Goal: Information Seeking & Learning: Learn about a topic

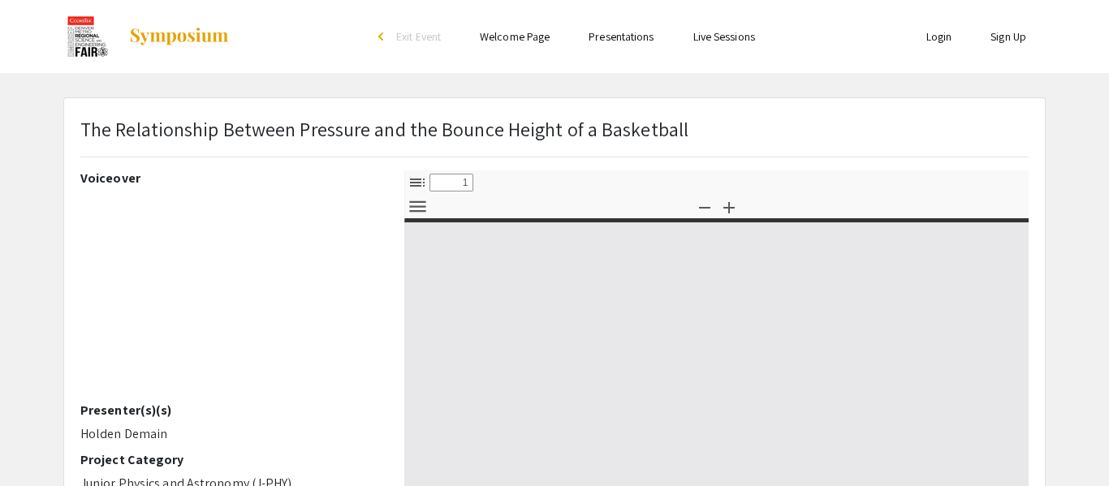
select select "custom"
type input "0"
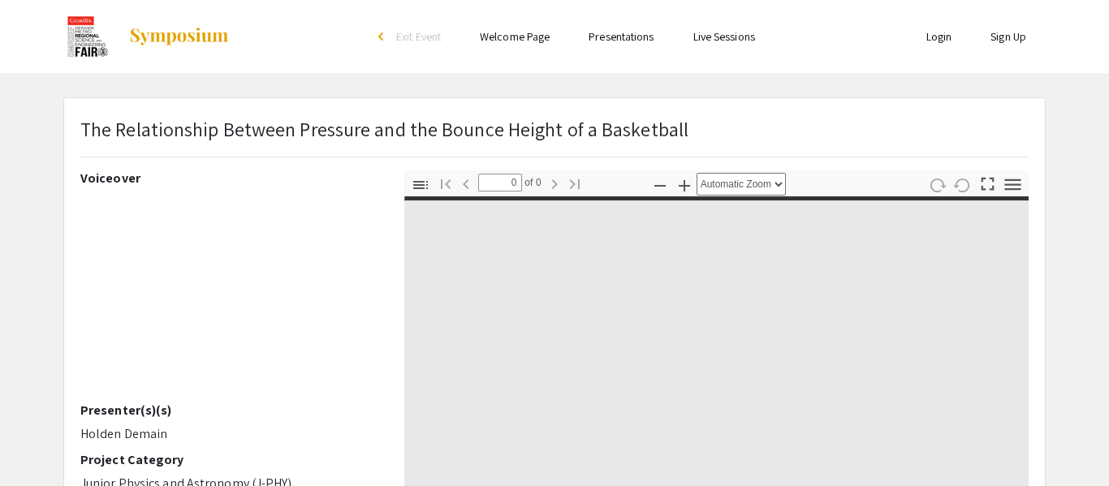
select select "custom"
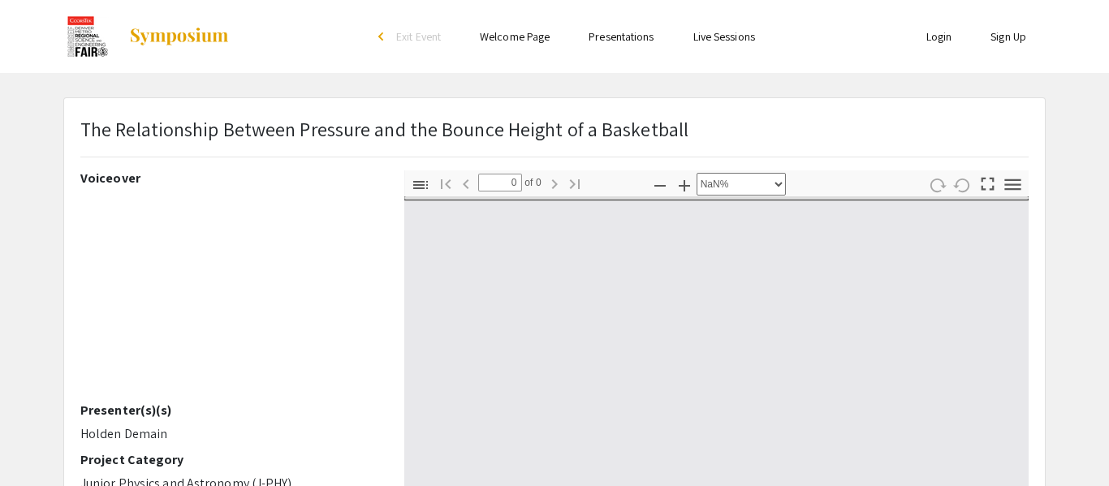
type input "1"
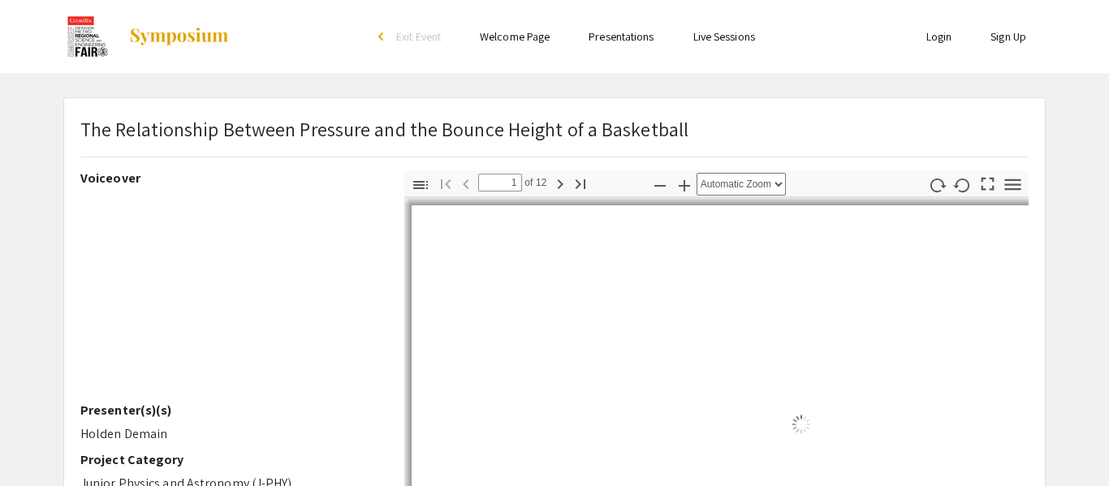
select select "auto"
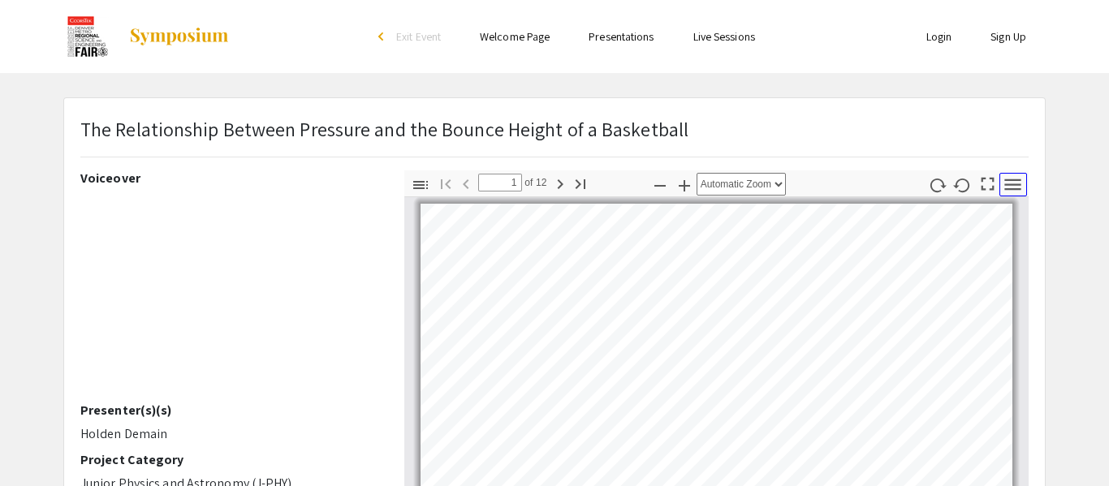
click at [1009, 184] on icon "button" at bounding box center [1013, 184] width 16 height 11
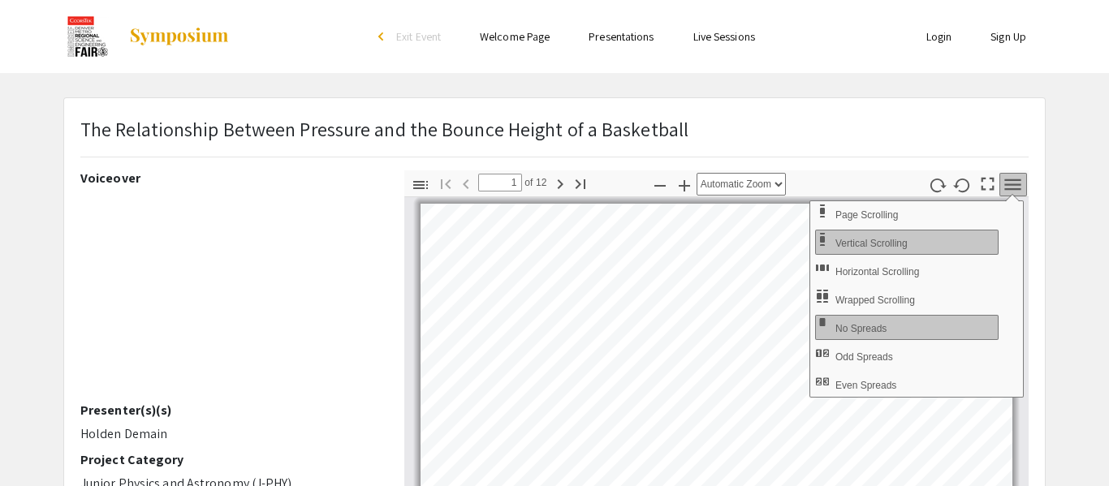
click at [1036, 137] on div "The Relationship Between Pressure and the Bounce Height of a Basketball" at bounding box center [554, 142] width 972 height 56
click at [873, 138] on div "The Relationship Between Pressure and the Bounce Height of a Basketball" at bounding box center [554, 142] width 972 height 56
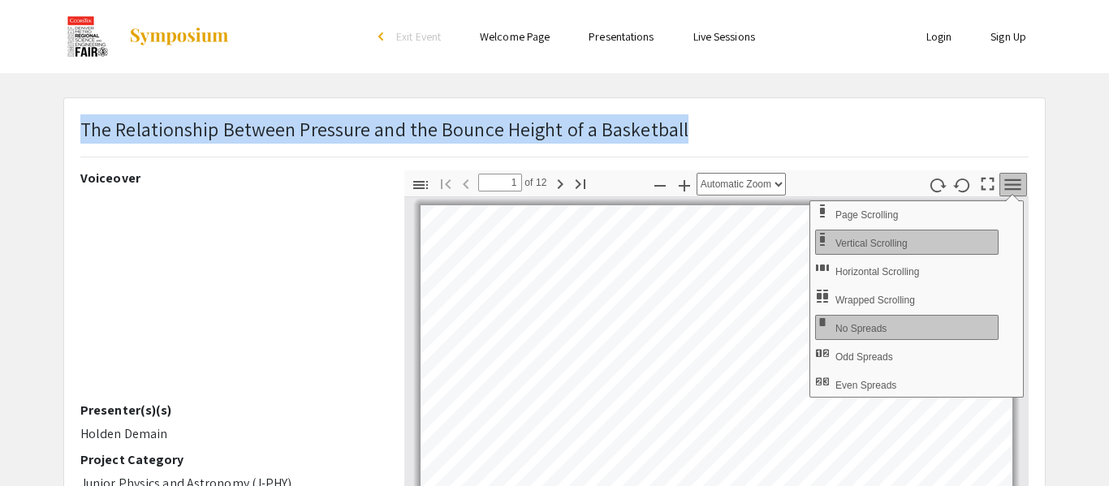
drag, startPoint x: 678, startPoint y: 129, endPoint x: 85, endPoint y: 130, distance: 592.5
click at [85, 130] on p "The Relationship Between Pressure and the Bounce Height of a Basketball" at bounding box center [384, 128] width 608 height 29
copy p "The Relationship Between Pressure and the Bounce Height of a Basketball"
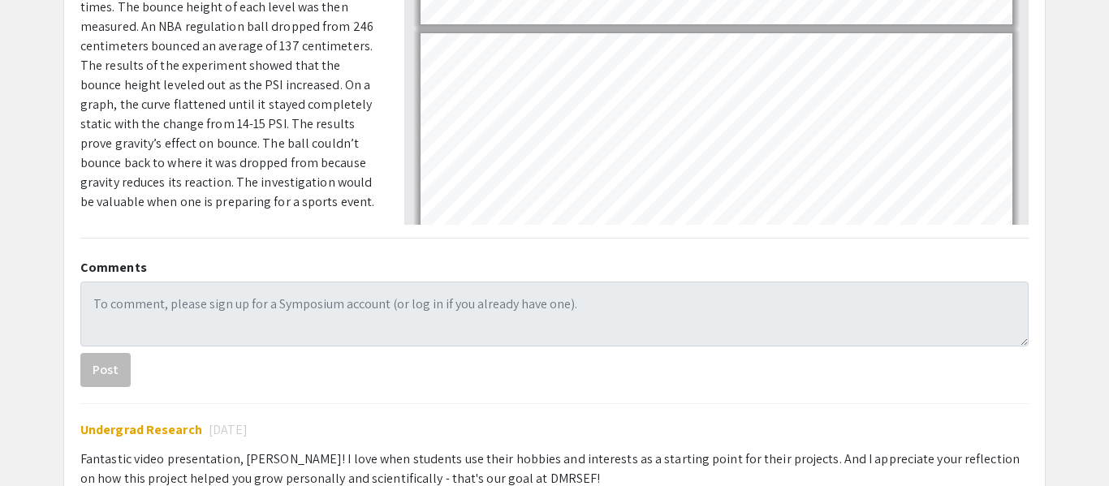
scroll to position [653, 0]
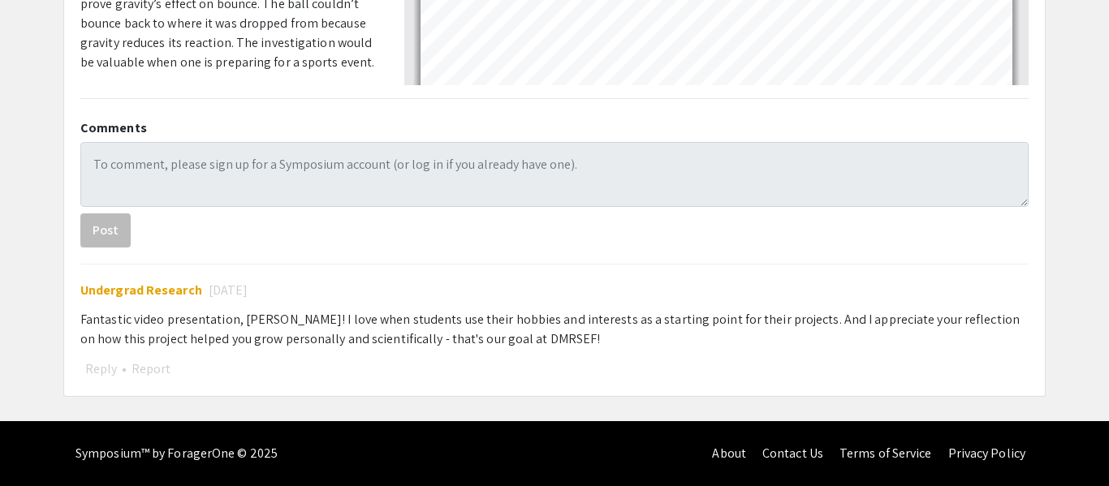
click at [561, 214] on form "Post" at bounding box center [554, 195] width 948 height 106
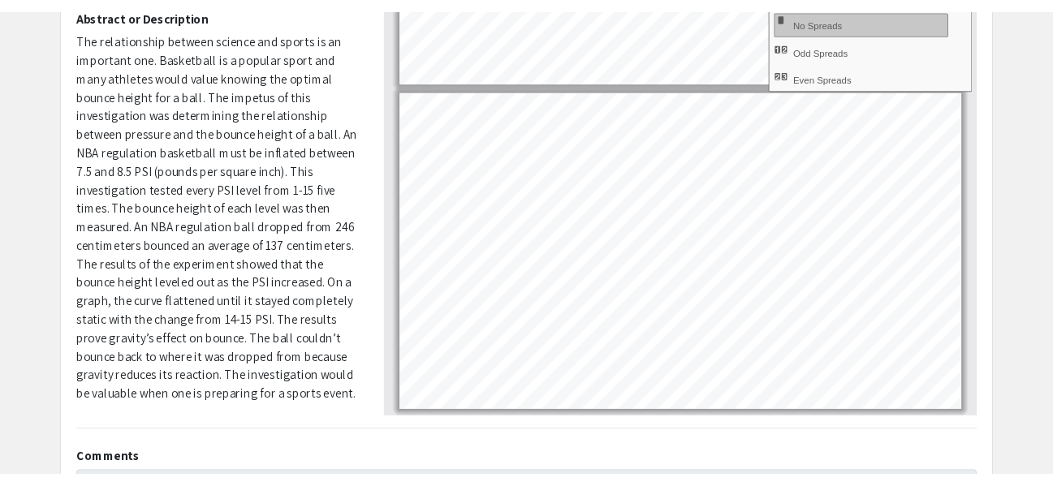
scroll to position [312, 0]
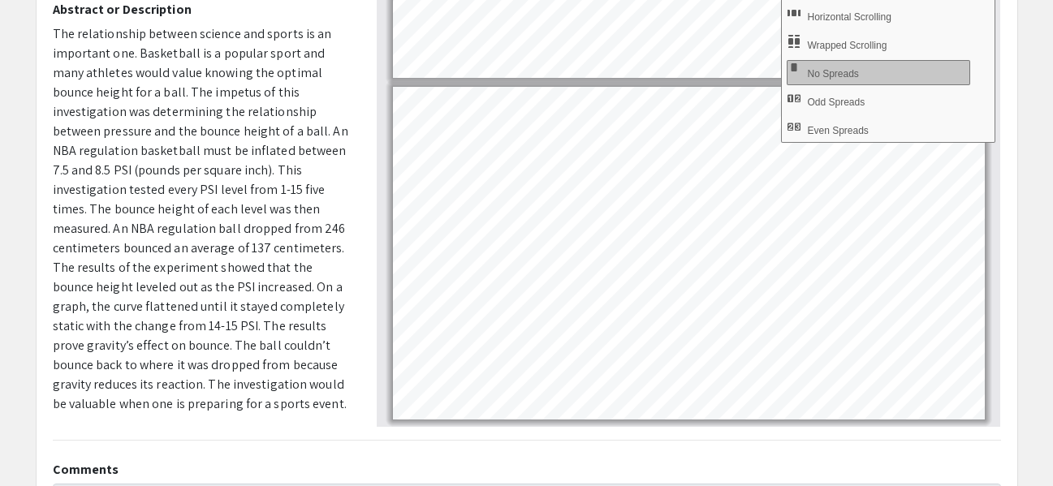
type input "11"
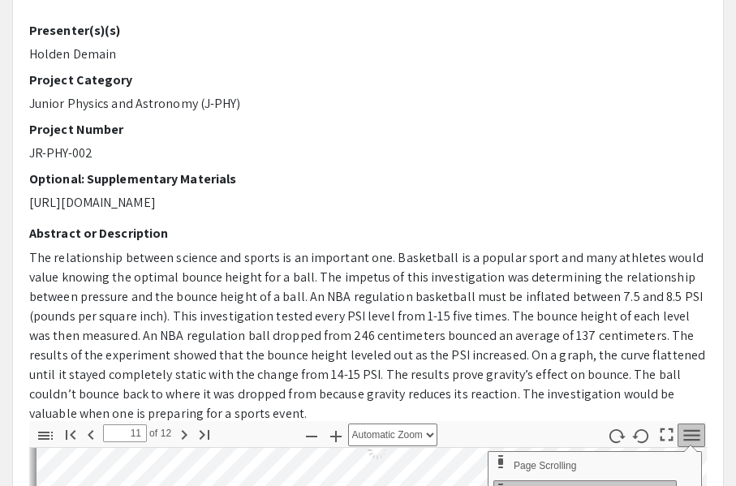
scroll to position [338, 0]
